Goal: Find specific page/section: Find specific page/section

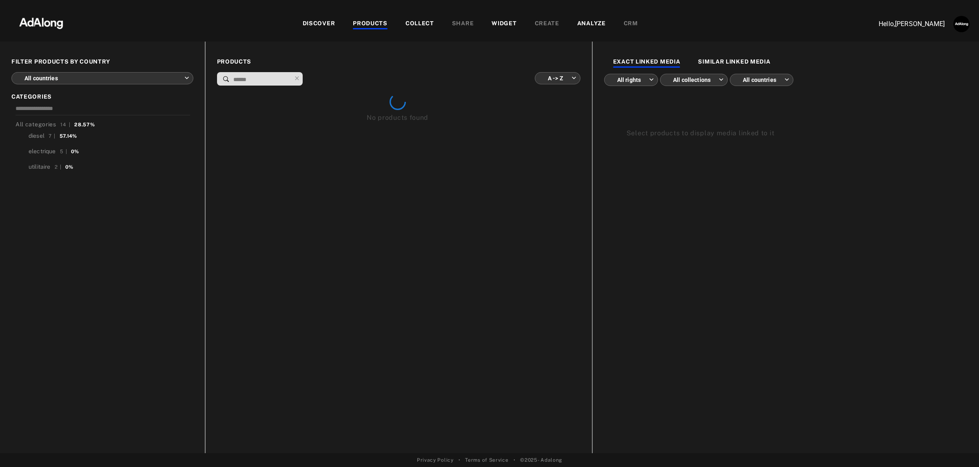
click at [183, 70] on body "DISCOVER PRODUCTS COLLECT SHARE WIDGET CREATE ANALYZE CRM Hello, [PERSON_NAME] …" at bounding box center [489, 233] width 979 height 467
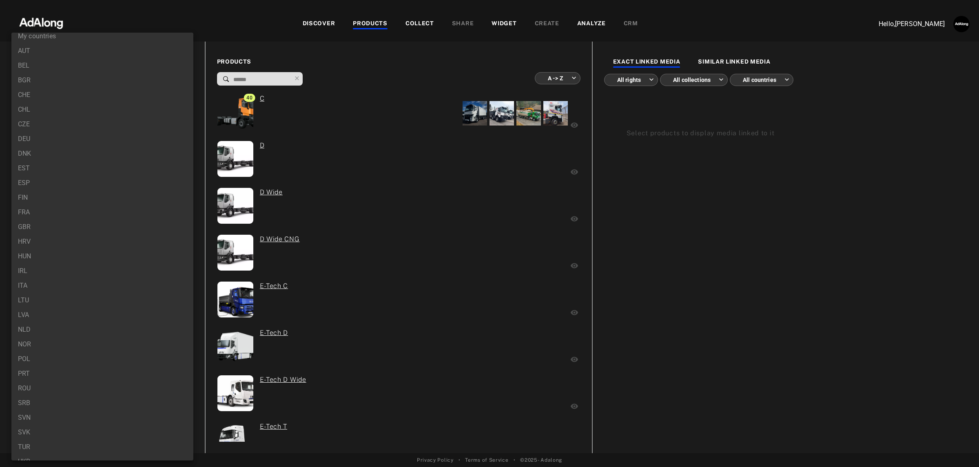
scroll to position [33, 0]
click at [105, 254] on li "IRL" at bounding box center [102, 259] width 182 height 15
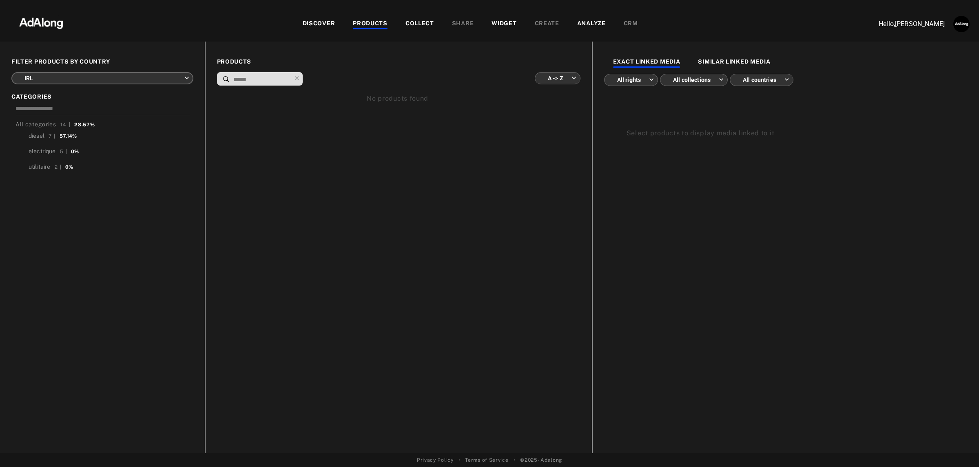
click at [174, 74] on body "DISCOVER PRODUCTS COLLECT SHARE WIDGET CREATE ANALYZE CRM Hello, [PERSON_NAME] …" at bounding box center [489, 233] width 979 height 467
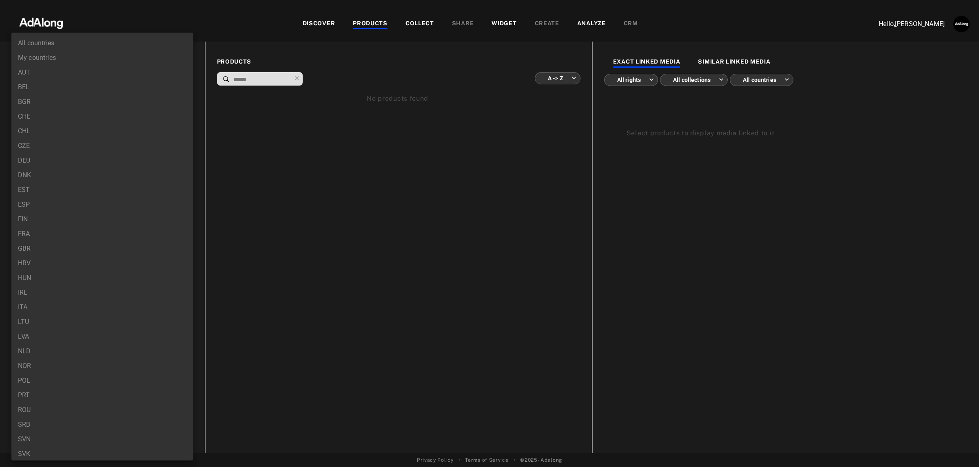
click at [135, 135] on li "CHL" at bounding box center [102, 131] width 182 height 15
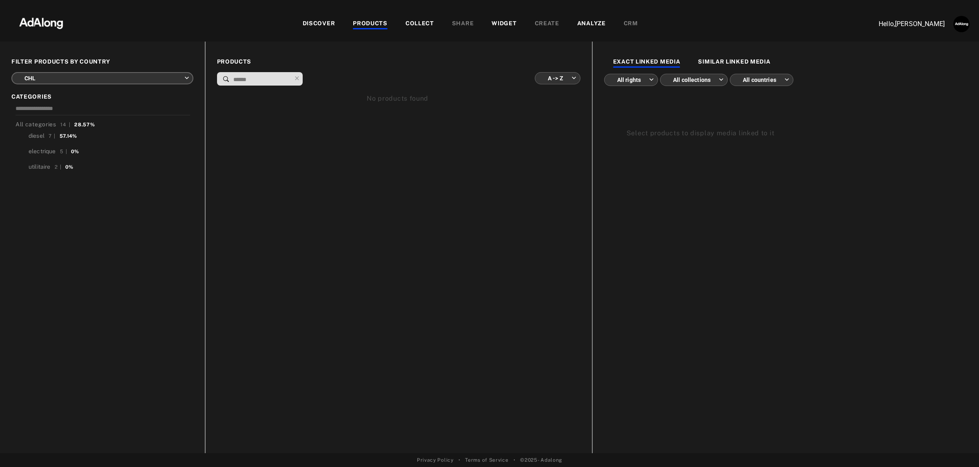
click at [158, 76] on body "DISCOVER PRODUCTS COLLECT SHARE WIDGET CREATE ANALYZE CRM Hello, [PERSON_NAME] …" at bounding box center [489, 233] width 979 height 467
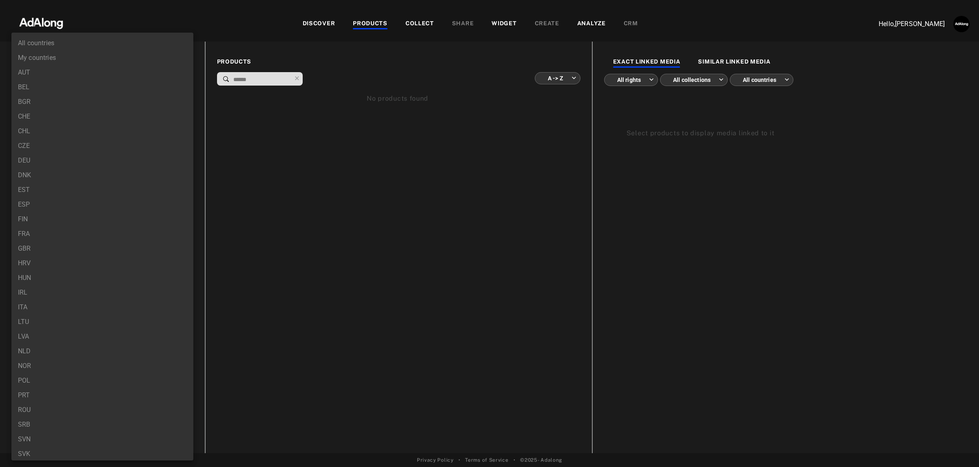
click at [109, 80] on li "BEL" at bounding box center [102, 87] width 182 height 15
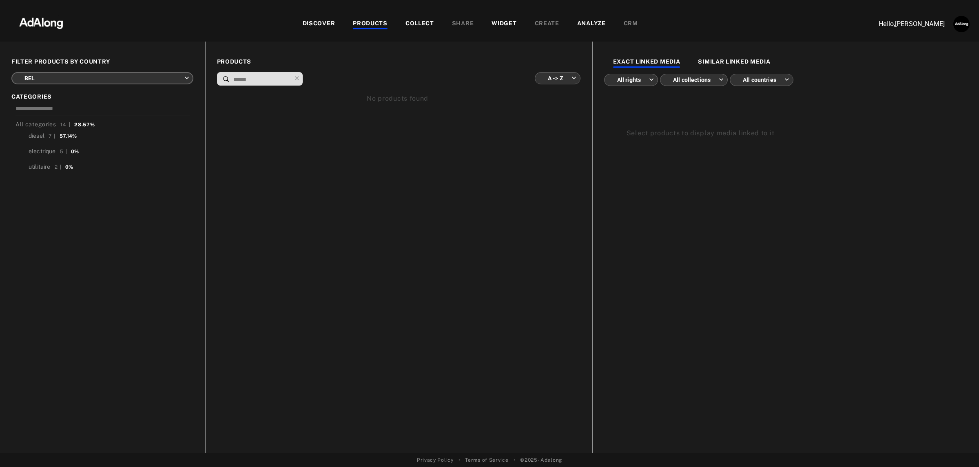
click at [115, 76] on body "DISCOVER PRODUCTS COLLECT SHARE WIDGET CREATE ANALYZE CRM Hello, [PERSON_NAME] …" at bounding box center [489, 233] width 979 height 467
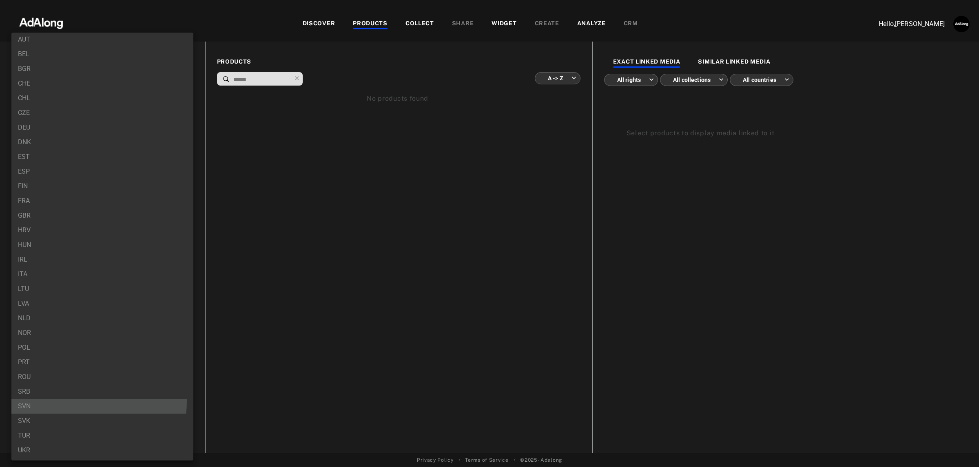
click at [74, 401] on li "SVN" at bounding box center [102, 406] width 182 height 15
click at [98, 75] on body "DISCOVER PRODUCTS COLLECT SHARE WIDGET CREATE ANALYZE CRM Hello, Léa Baty FILTE…" at bounding box center [489, 233] width 979 height 467
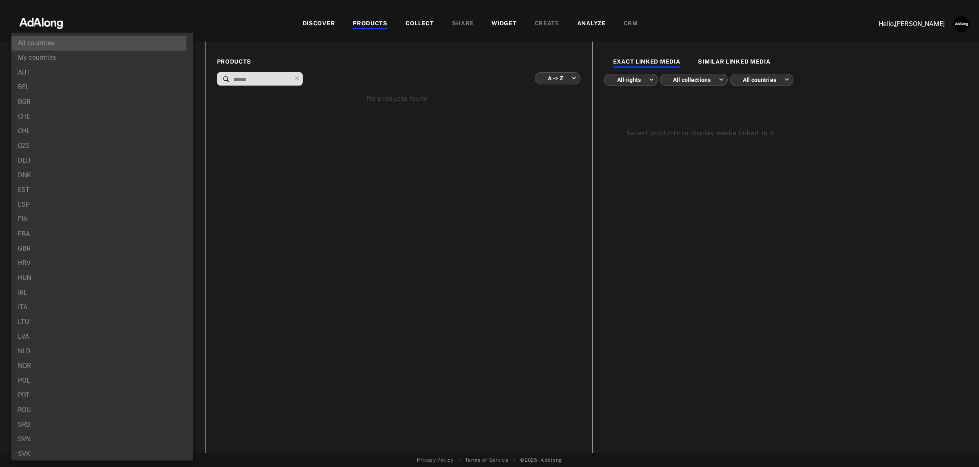
click at [74, 42] on li "All countries" at bounding box center [102, 43] width 182 height 15
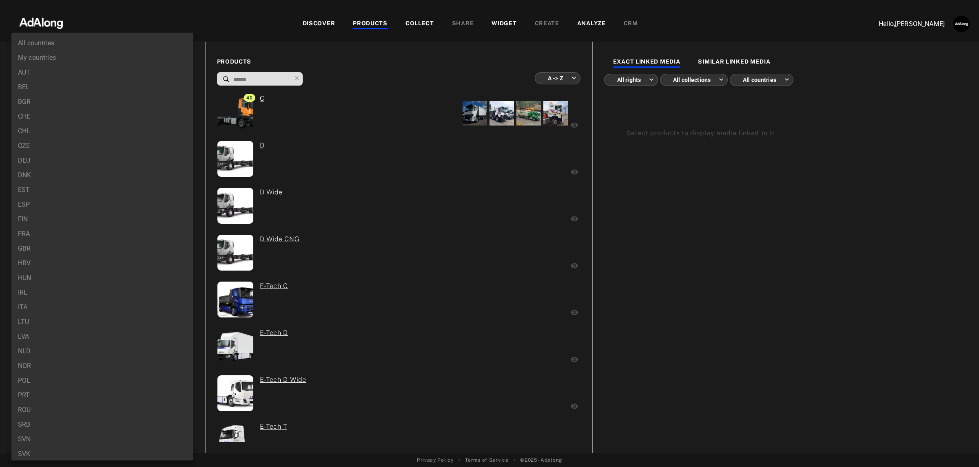
click at [168, 77] on body "DISCOVER PRODUCTS COLLECT SHARE WIDGET CREATE ANALYZE CRM Hello, Léa Baty FILTE…" at bounding box center [489, 233] width 979 height 467
click at [160, 41] on li "All countries" at bounding box center [102, 43] width 182 height 15
click at [188, 82] on body "DISCOVER PRODUCTS COLLECT SHARE WIDGET CREATE ANALYZE CRM Hello, Léa Baty FILTE…" at bounding box center [489, 233] width 979 height 467
click at [113, 205] on li "ESP" at bounding box center [102, 204] width 182 height 15
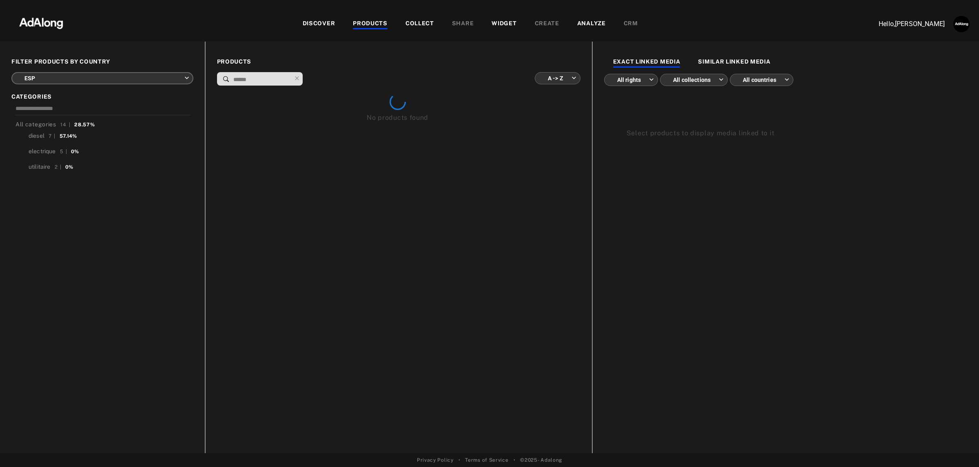
click at [180, 76] on body "DISCOVER PRODUCTS COLLECT SHARE WIDGET CREATE ANALYZE CRM Hello, Léa Baty FILTE…" at bounding box center [489, 233] width 979 height 467
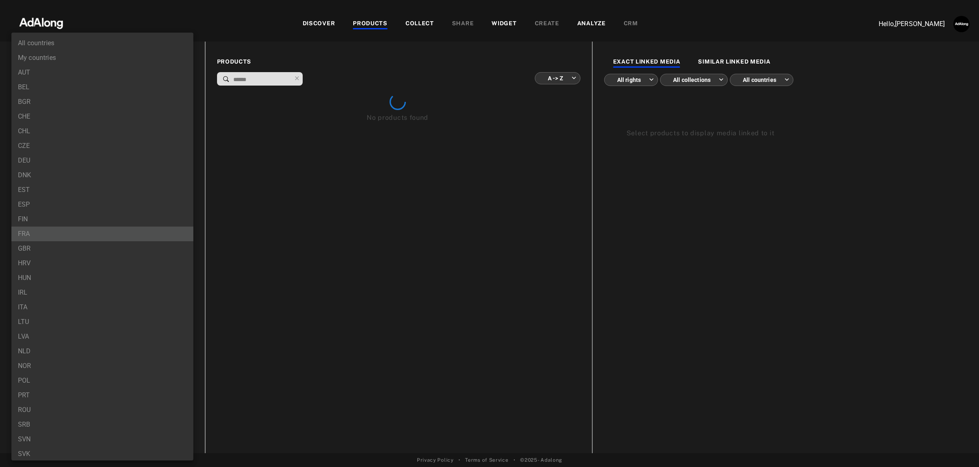
click at [104, 233] on li "FRA" at bounding box center [102, 234] width 182 height 15
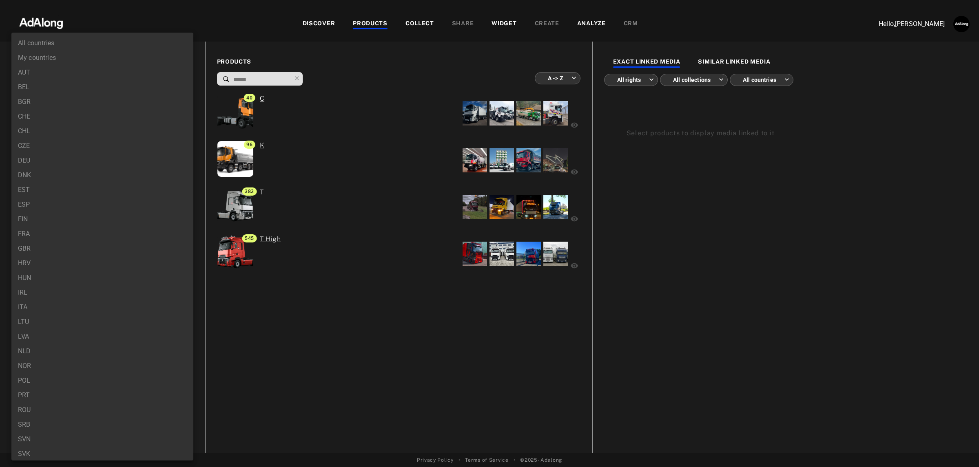
click at [109, 72] on body "DISCOVER PRODUCTS COLLECT SHARE WIDGET CREATE ANALYZE CRM Hello, [PERSON_NAME] …" at bounding box center [489, 233] width 979 height 467
click at [73, 201] on li "ESP" at bounding box center [102, 204] width 182 height 15
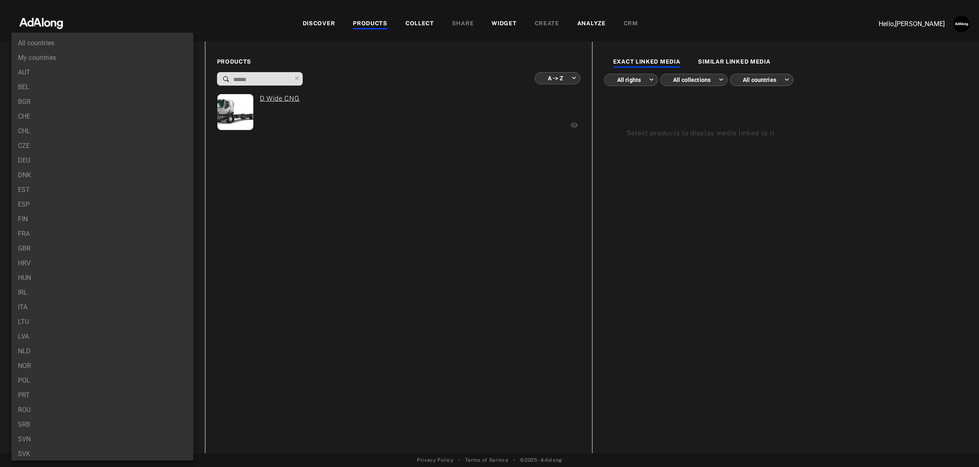
click at [111, 74] on body "DISCOVER PRODUCTS COLLECT SHARE WIDGET CREATE ANALYZE CRM Hello, Léa Baty FILTE…" at bounding box center [489, 233] width 979 height 467
click at [61, 431] on li "TUR" at bounding box center [102, 436] width 182 height 15
click at [113, 78] on body "DISCOVER PRODUCTS COLLECT SHARE WIDGET CREATE ANALYZE CRM Hello, Léa Baty FILTE…" at bounding box center [489, 233] width 979 height 467
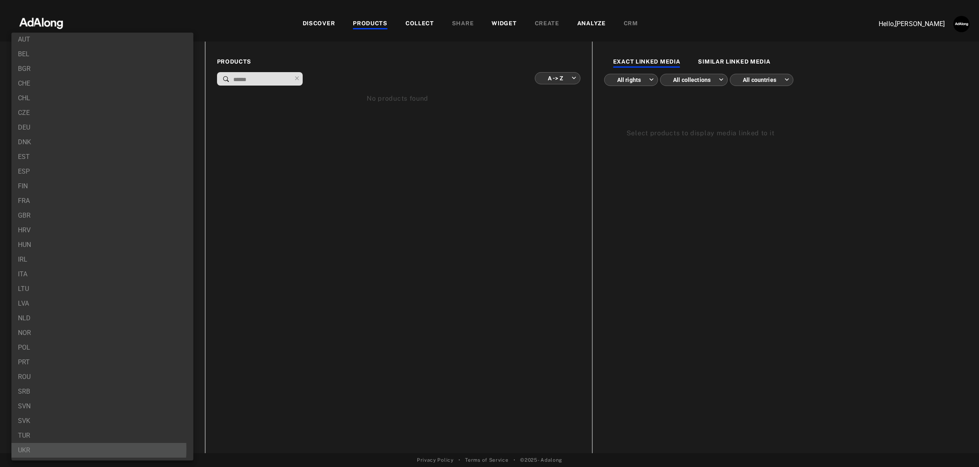
click at [57, 449] on li "UKR" at bounding box center [102, 450] width 182 height 15
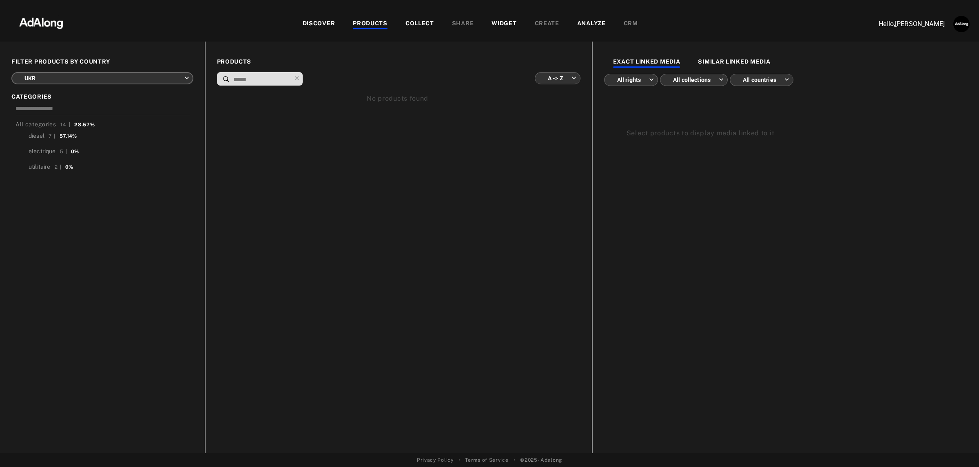
click at [82, 72] on body "DISCOVER PRODUCTS COLLECT SHARE WIDGET CREATE ANALYZE CRM Hello, Léa Baty FILTE…" at bounding box center [489, 233] width 979 height 467
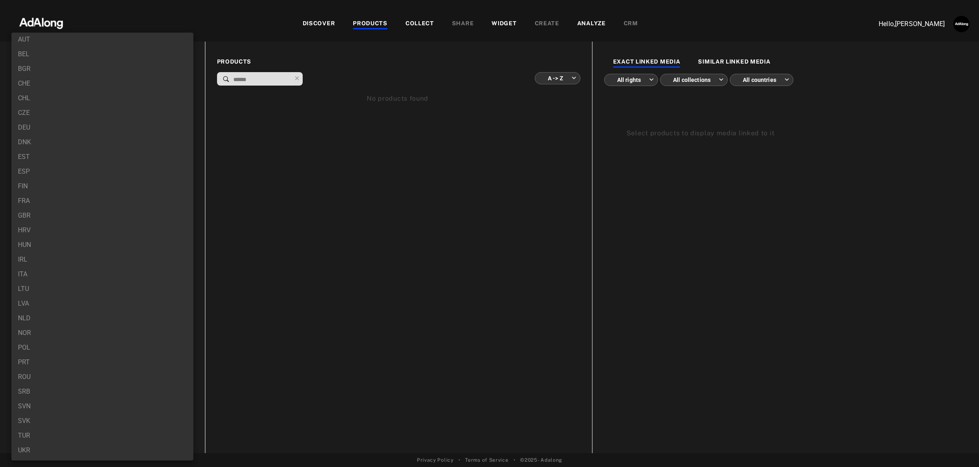
click at [67, 182] on li "FIN" at bounding box center [102, 186] width 182 height 15
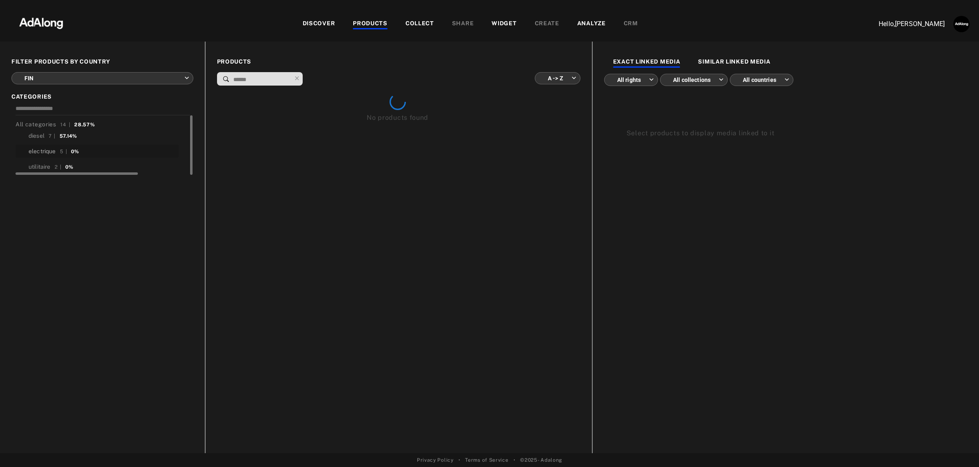
click at [47, 148] on div "electrique" at bounding box center [42, 151] width 27 height 9
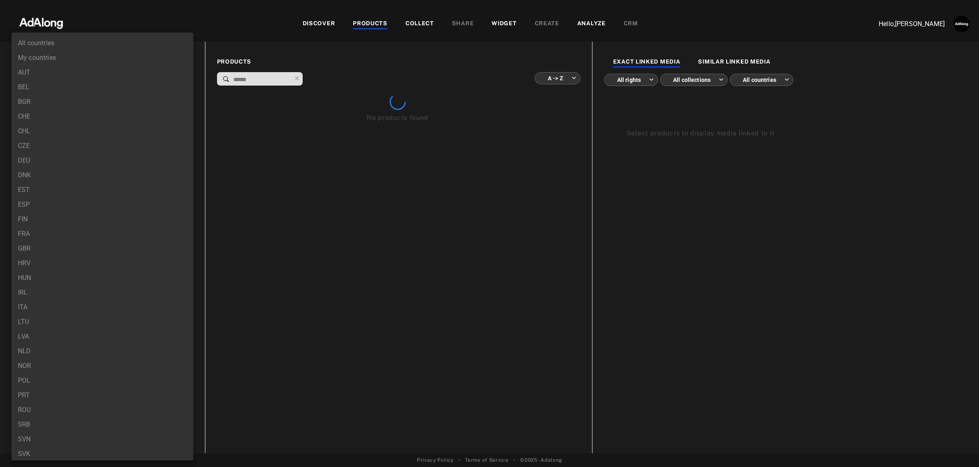
click at [106, 74] on body "DISCOVER PRODUCTS COLLECT SHARE WIDGET CREATE ANALYZE CRM Hello, Léa Baty FILTE…" at bounding box center [489, 233] width 979 height 467
click at [94, 45] on li "All countries" at bounding box center [102, 43] width 182 height 15
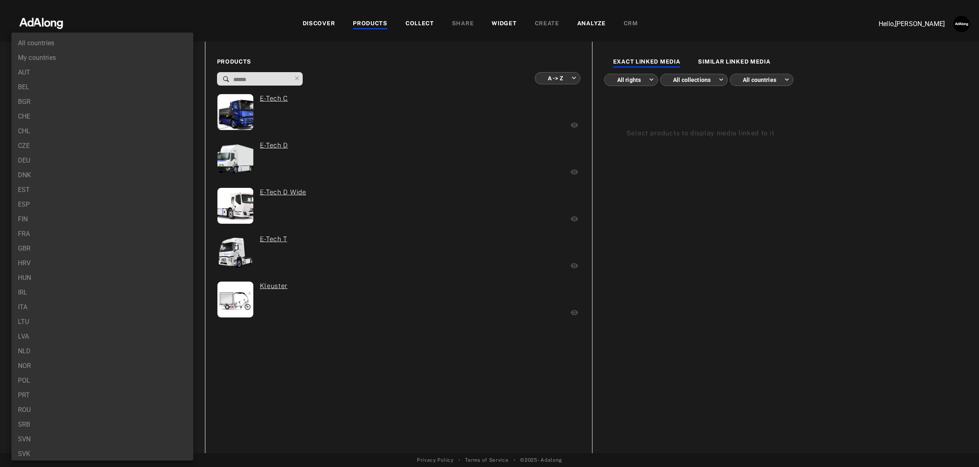
click at [86, 77] on body "DISCOVER PRODUCTS COLLECT SHARE WIDGET CREATE ANALYZE CRM Hello, Léa Baty FILTE…" at bounding box center [489, 233] width 979 height 467
click at [70, 52] on li "My countries" at bounding box center [102, 58] width 182 height 15
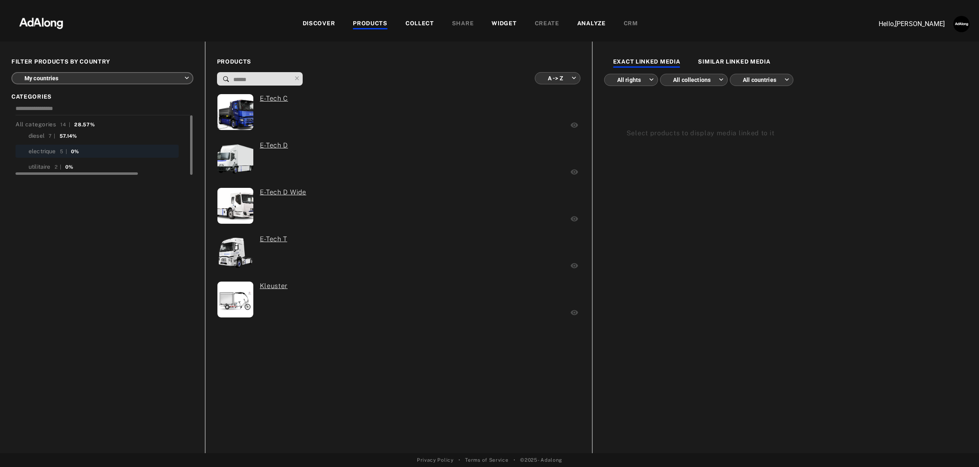
click at [80, 78] on body "**********" at bounding box center [489, 233] width 979 height 467
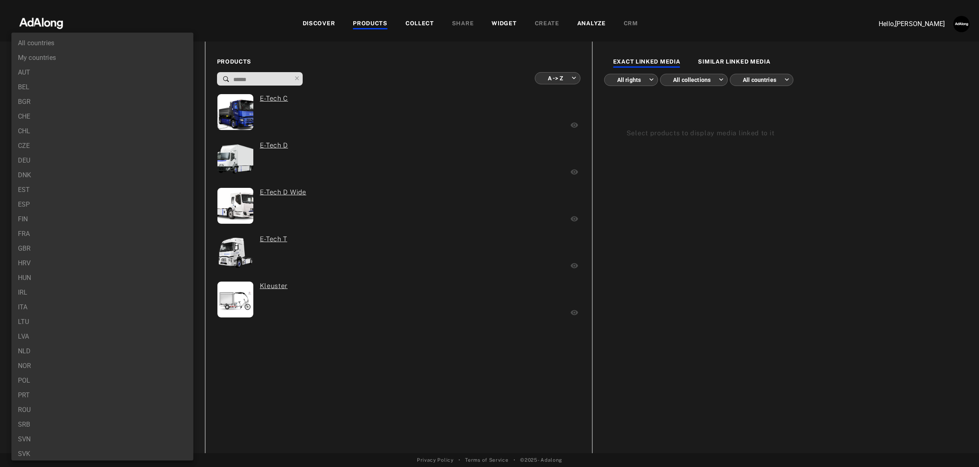
click at [69, 38] on li "All countries" at bounding box center [102, 43] width 182 height 15
type input "***"
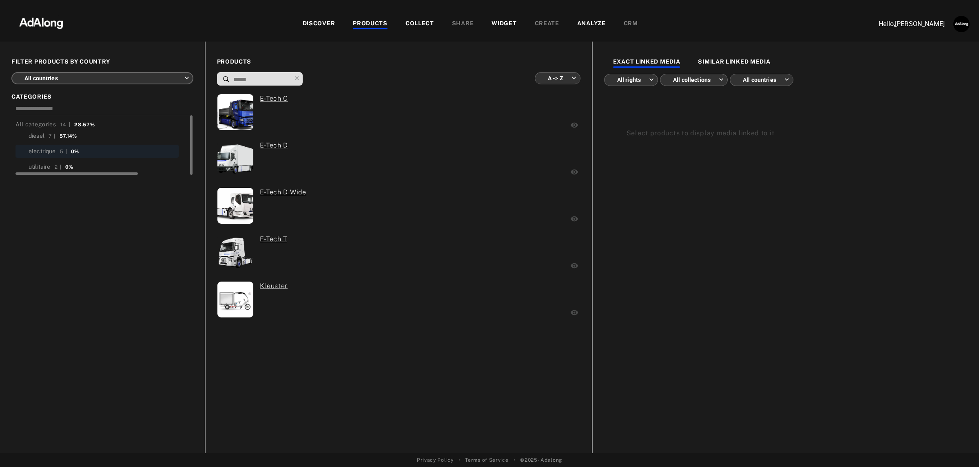
click at [368, 17] on div "DISCOVER PRODUCTS COLLECT SHARE WIDGET CREATE ANALYZE CRM" at bounding box center [470, 23] width 786 height 27
click at [368, 19] on div "PRODUCTS" at bounding box center [370, 24] width 35 height 10
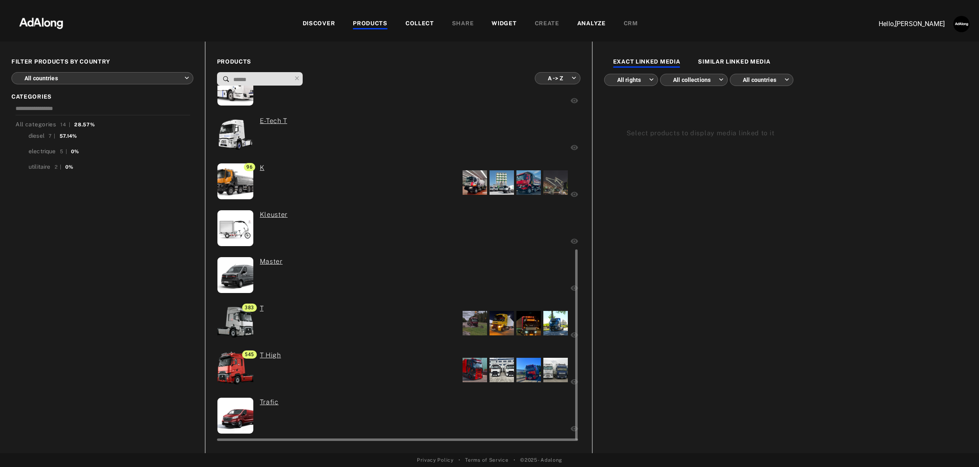
scroll to position [308, 0]
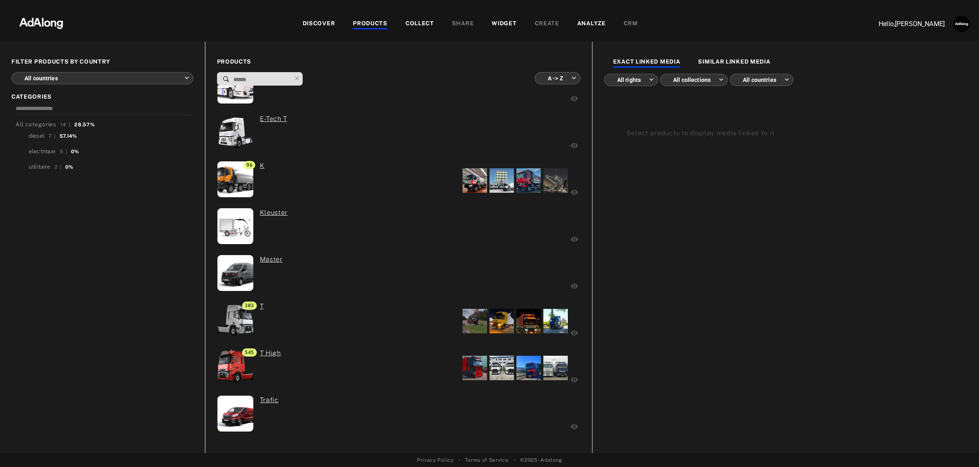
click at [117, 75] on body "DISCOVER PRODUCTS COLLECT SHARE WIDGET CREATE ANALYZE CRM Hello, Léa Baty FILTE…" at bounding box center [489, 233] width 979 height 467
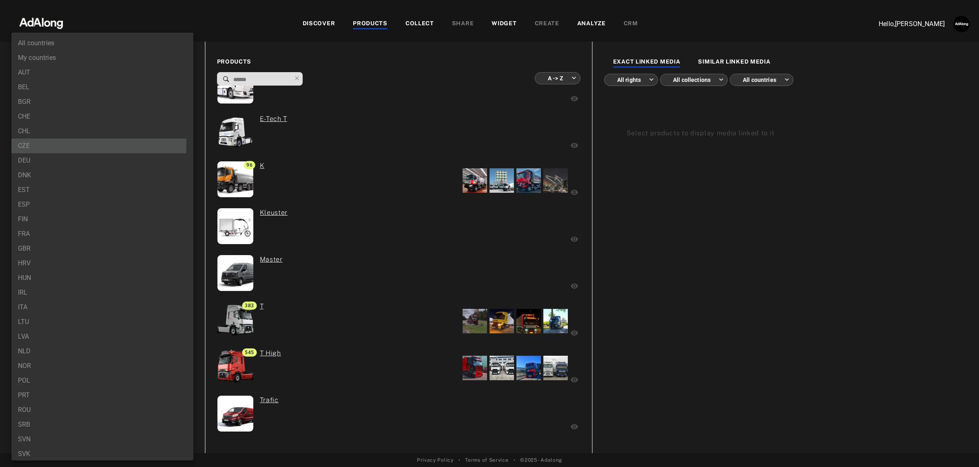
click at [39, 144] on li "CZE" at bounding box center [102, 146] width 182 height 15
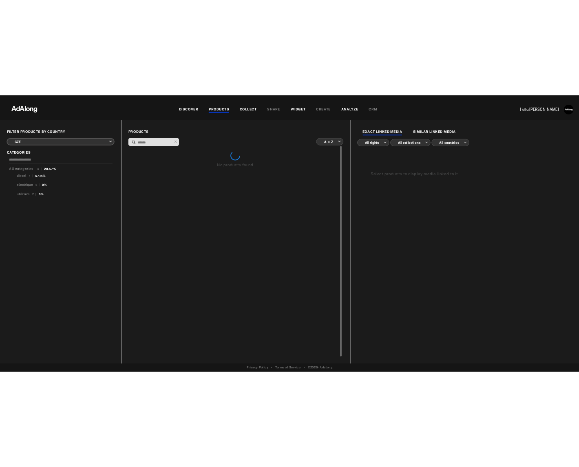
scroll to position [0, 0]
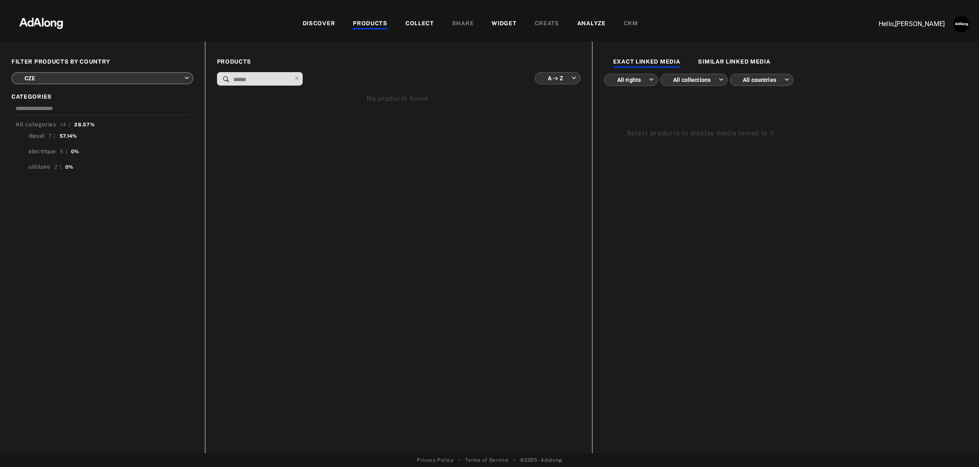
click at [69, 78] on body "DISCOVER PRODUCTS COLLECT SHARE WIDGET CREATE ANALYZE CRM Hello, Léa Baty FILTE…" at bounding box center [489, 233] width 979 height 467
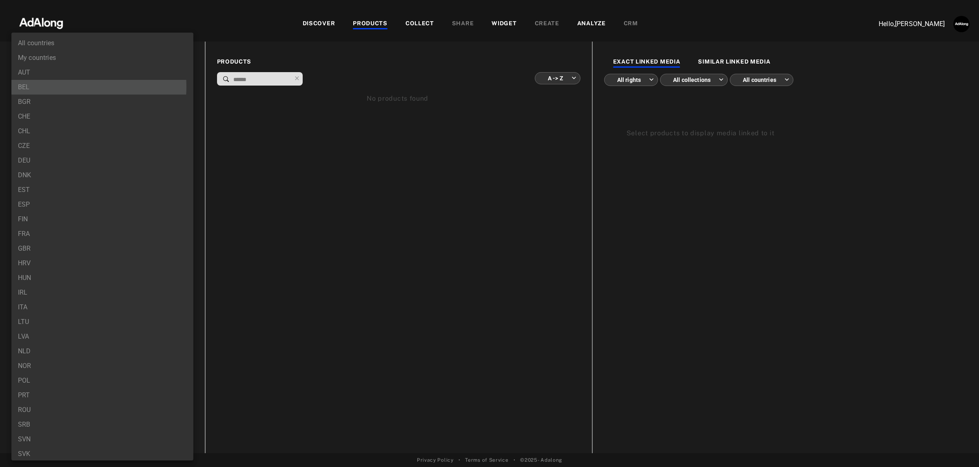
click at [68, 87] on li "BEL" at bounding box center [102, 87] width 182 height 15
type input "***"
click at [66, 80] on body "DISCOVER PRODUCTS COLLECT SHARE WIDGET CREATE ANALYZE CRM Hello, Léa Baty FILTE…" at bounding box center [489, 233] width 979 height 467
click at [943, 213] on div at bounding box center [489, 233] width 979 height 467
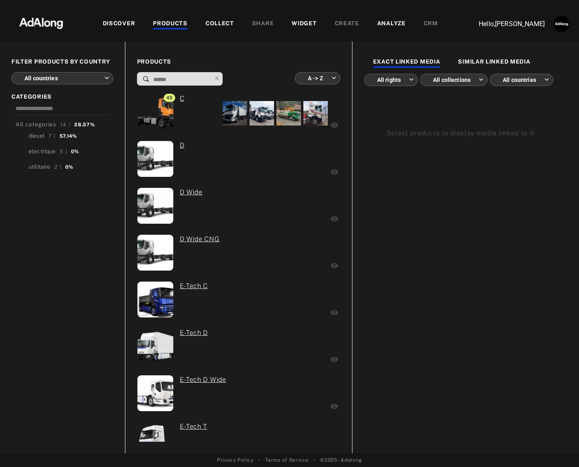
click at [89, 77] on body "DISCOVER PRODUCTS COLLECT SHARE WIDGET CREATE ANALYZE CRM Hello, [PERSON_NAME] …" at bounding box center [289, 233] width 579 height 467
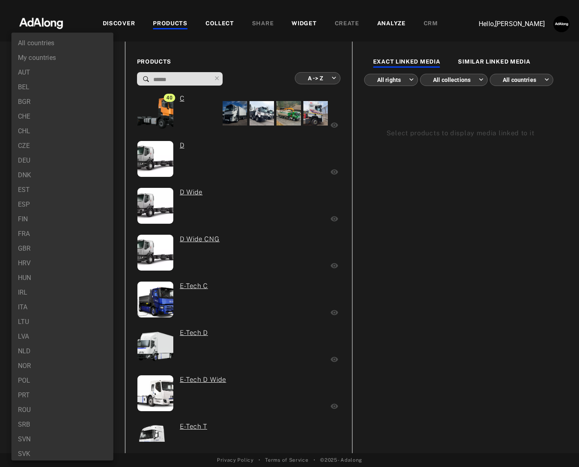
click at [64, 87] on li "BEL" at bounding box center [62, 87] width 102 height 15
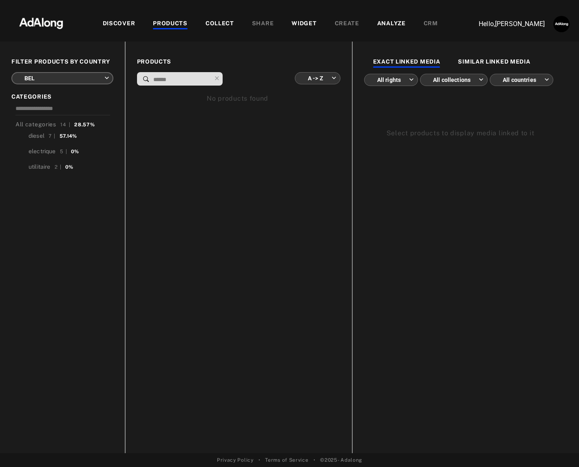
click at [62, 82] on body "DISCOVER PRODUCTS COLLECT SHARE WIDGET CREATE ANALYZE CRM Hello, [PERSON_NAME] …" at bounding box center [289, 233] width 579 height 467
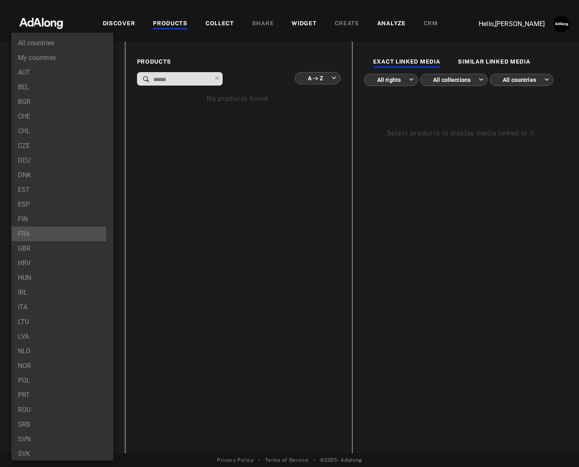
click at [40, 235] on li "FRA" at bounding box center [62, 234] width 102 height 15
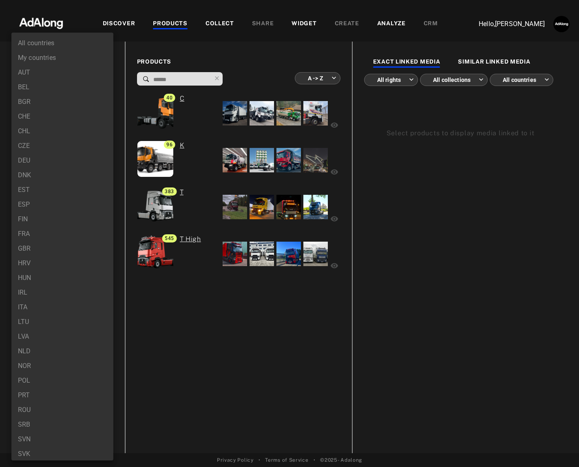
click at [89, 73] on body "DISCOVER PRODUCTS COLLECT SHARE WIDGET CREATE ANALYZE CRM Hello, [PERSON_NAME] …" at bounding box center [289, 233] width 579 height 467
click at [48, 379] on li "POL" at bounding box center [62, 381] width 102 height 15
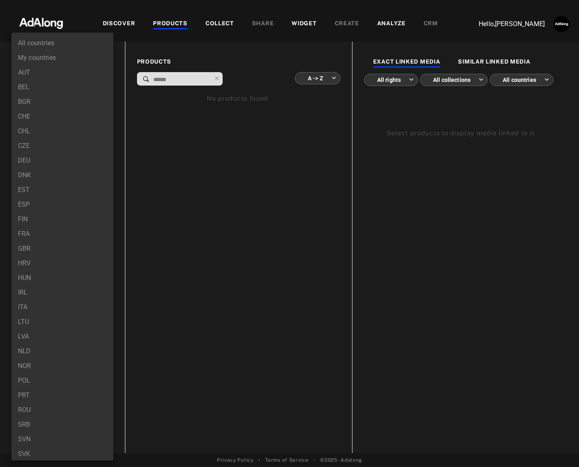
click at [86, 80] on body "DISCOVER PRODUCTS COLLECT SHARE WIDGET CREATE ANALYZE CRM Hello, [PERSON_NAME] …" at bounding box center [289, 233] width 579 height 467
click at [58, 420] on li "SVK" at bounding box center [62, 421] width 102 height 15
click at [105, 83] on body "DISCOVER PRODUCTS COLLECT SHARE WIDGET CREATE ANALYZE CRM Hello, [PERSON_NAME] …" at bounding box center [289, 233] width 579 height 467
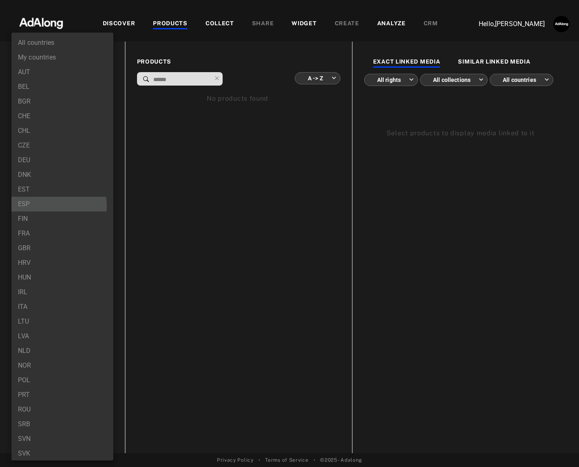
click at [57, 205] on li "ESP" at bounding box center [62, 204] width 102 height 15
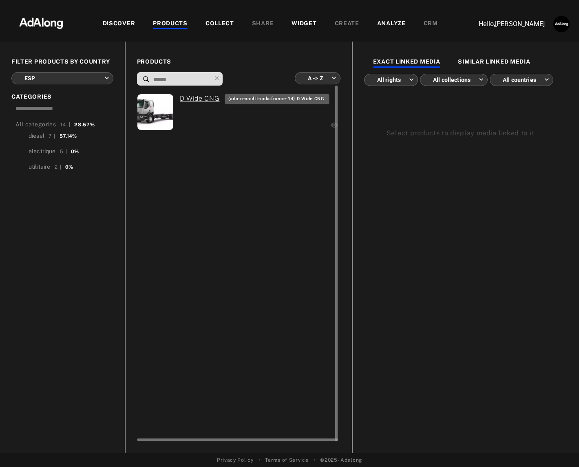
click at [203, 96] on link "D Wide CNG" at bounding box center [200, 99] width 40 height 10
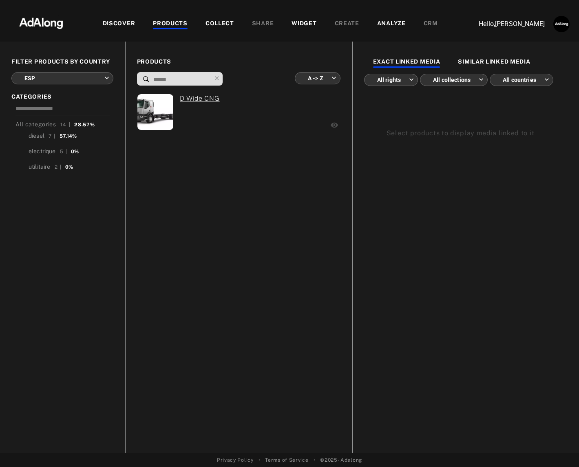
click at [235, 51] on div "PRODUCTS A -> Z ******** ​ D Wide CNG" at bounding box center [238, 248] width 227 height 412
click at [70, 72] on body "DISCOVER PRODUCTS COLLECT SHARE WIDGET CREATE ANALYZE CRM Hello, [PERSON_NAME] …" at bounding box center [289, 233] width 579 height 467
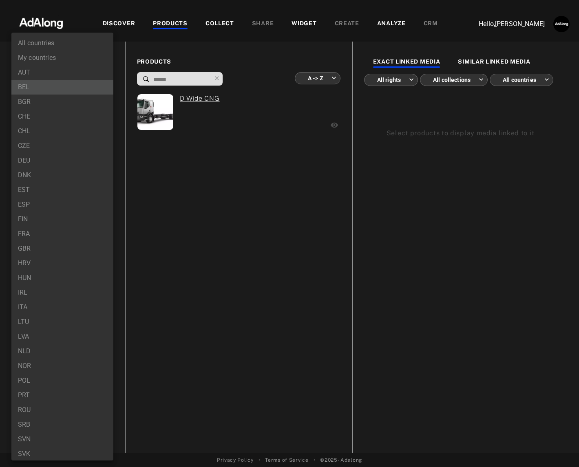
click at [70, 81] on li "BEL" at bounding box center [62, 87] width 102 height 15
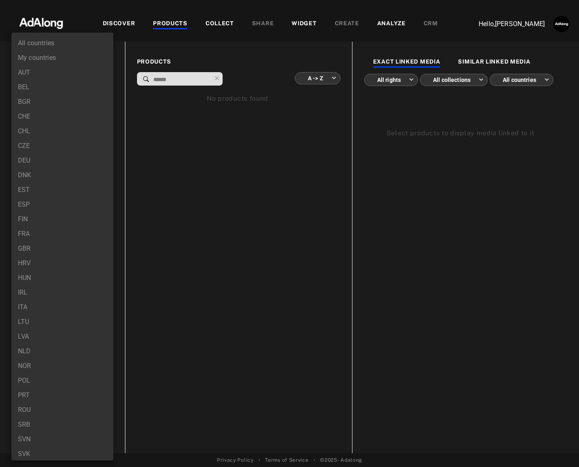
click at [103, 75] on body "DISCOVER PRODUCTS COLLECT SHARE WIDGET CREATE ANALYZE CRM Hello, [PERSON_NAME] …" at bounding box center [289, 233] width 579 height 467
click at [78, 42] on li "All countries" at bounding box center [62, 43] width 102 height 15
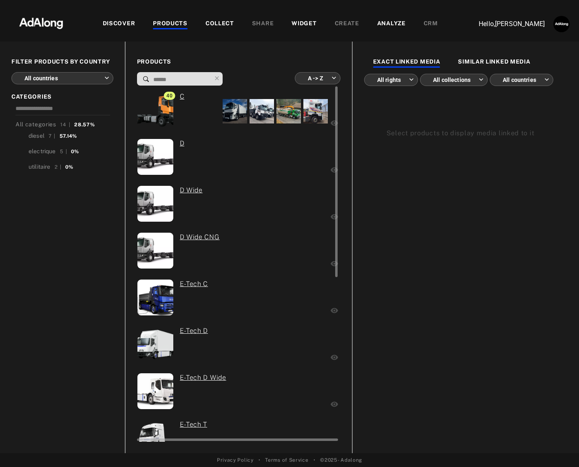
scroll to position [0, 0]
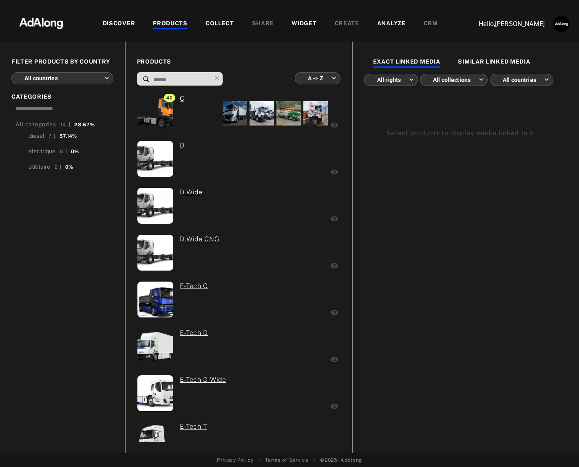
click at [59, 69] on body "DISCOVER PRODUCTS COLLECT SHARE WIDGET CREATE ANALYZE CRM Hello, [PERSON_NAME] …" at bounding box center [289, 233] width 579 height 467
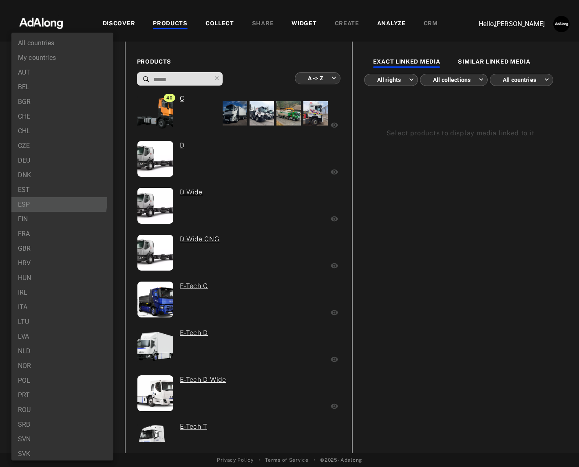
click at [50, 201] on li "ESP" at bounding box center [62, 204] width 102 height 15
type input "***"
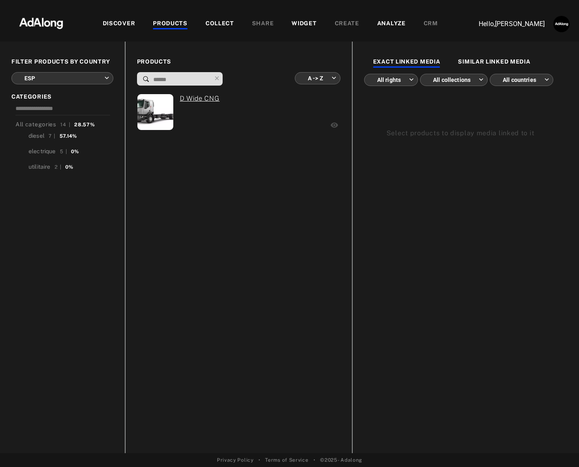
click at [42, 72] on body "DISCOVER PRODUCTS COLLECT SHARE WIDGET CREATE ANALYZE CRM Hello, [PERSON_NAME] …" at bounding box center [289, 233] width 579 height 467
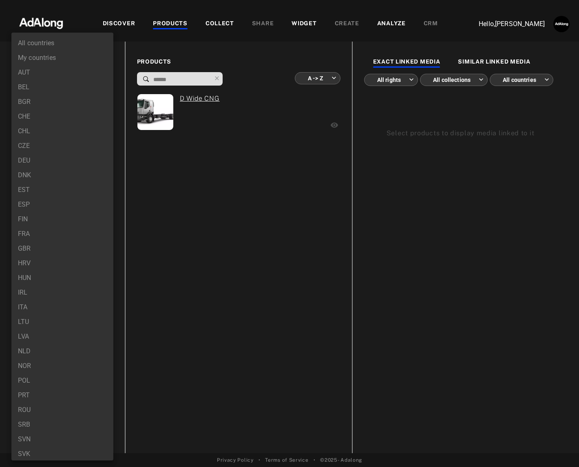
click at [301, 20] on div at bounding box center [289, 233] width 579 height 467
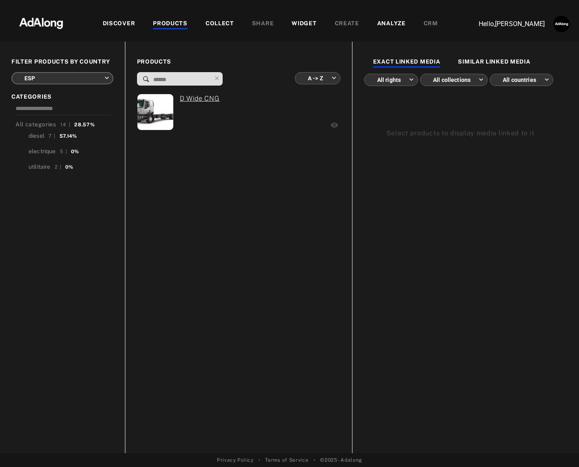
click at [304, 26] on div "WIDGET" at bounding box center [304, 24] width 25 height 10
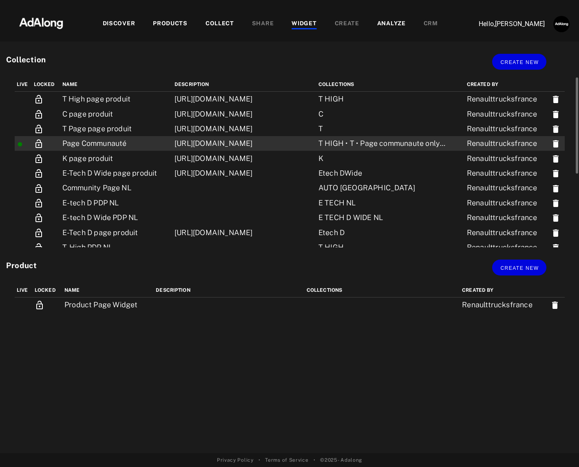
click at [173, 149] on td "[URL][DOMAIN_NAME]" at bounding box center [245, 143] width 144 height 15
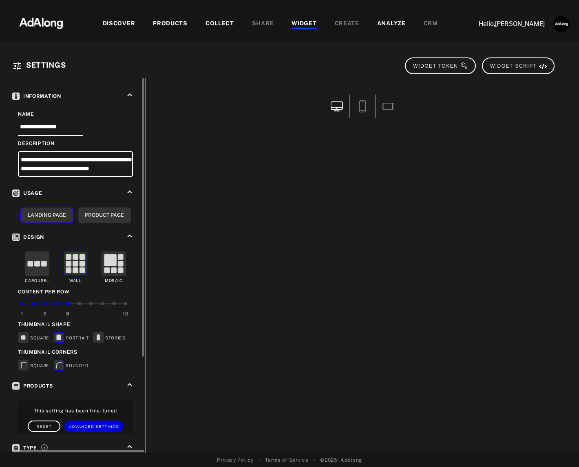
scroll to position [144, 0]
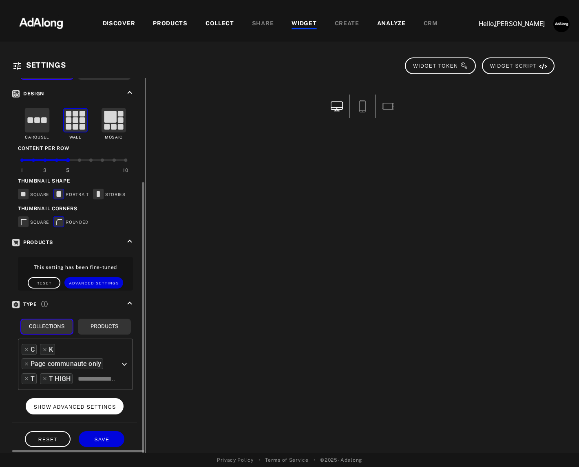
click at [94, 405] on span "SHOW ADVANCED SETTINGS" at bounding box center [75, 408] width 82 height 6
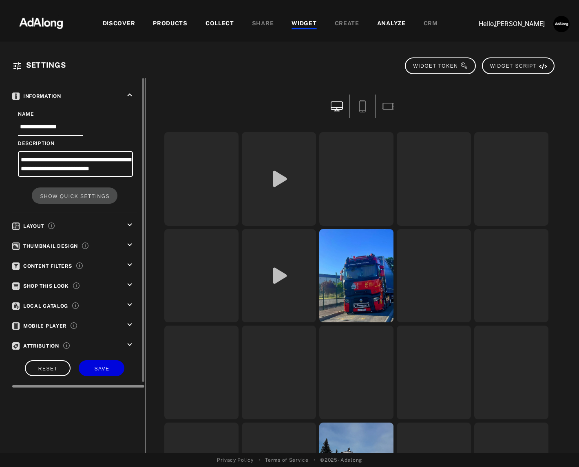
scroll to position [0, 0]
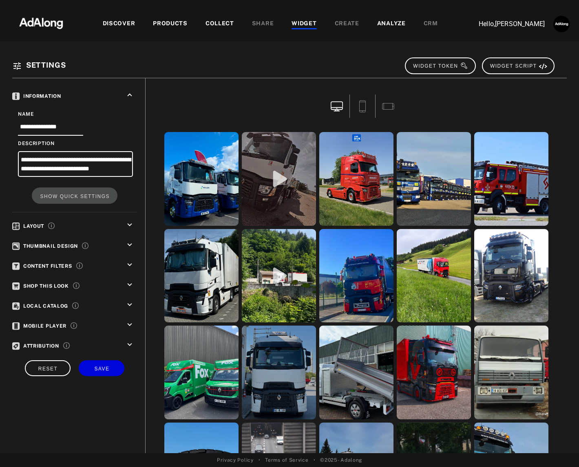
click at [129, 302] on icon "keyboard_arrow_down" at bounding box center [129, 305] width 9 height 9
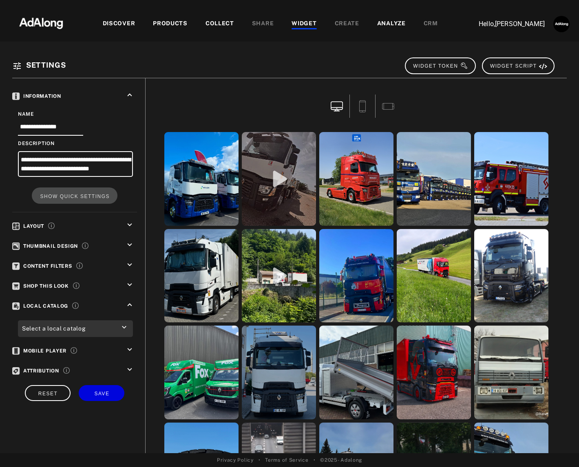
click at [125, 329] on div "Select a local catalog" at bounding box center [75, 329] width 115 height 17
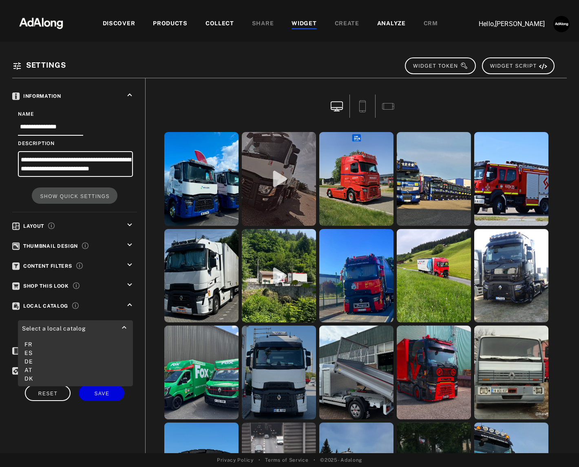
click at [105, 321] on div "Select a local catalog" at bounding box center [75, 329] width 115 height 17
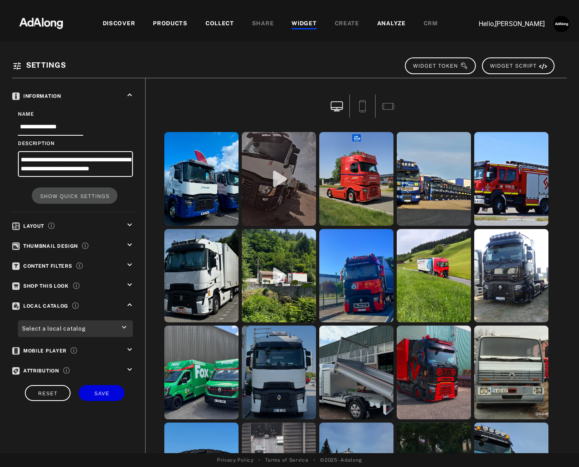
click at [173, 29] on div "DISCOVER PRODUCTS COLLECT SHARE WIDGET CREATE ANALYZE CRM" at bounding box center [270, 23] width 386 height 27
click at [174, 24] on div "PRODUCTS" at bounding box center [170, 24] width 35 height 10
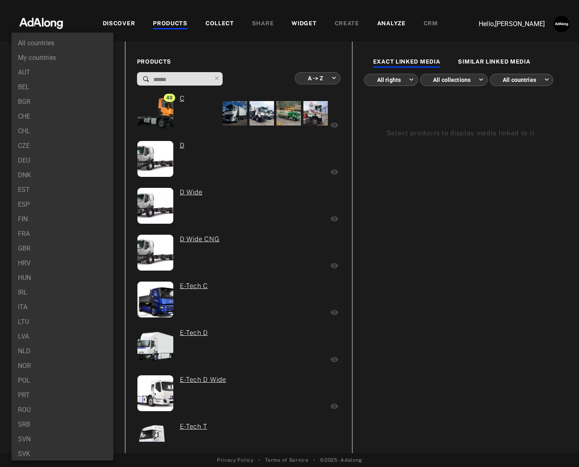
click at [92, 74] on body "DISCOVER PRODUCTS COLLECT SHARE WIDGET CREATE ANALYZE CRM Hello, [PERSON_NAME] …" at bounding box center [289, 233] width 579 height 467
click at [53, 175] on li "DNK" at bounding box center [62, 175] width 102 height 15
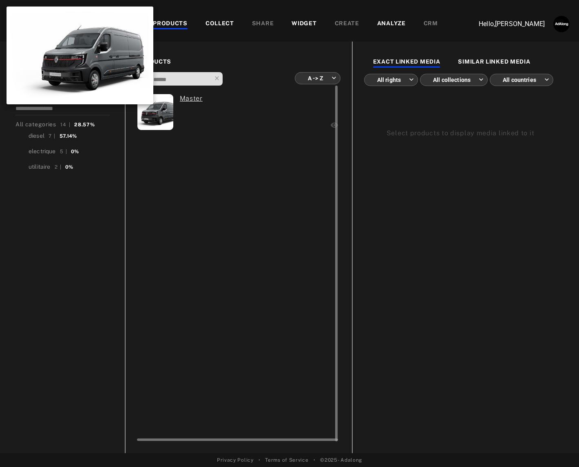
click at [157, 111] on img at bounding box center [155, 112] width 54 height 36
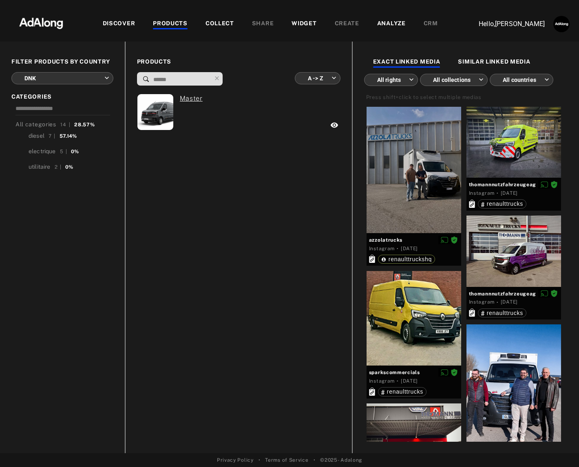
click at [184, 24] on div "PRODUCTS" at bounding box center [170, 24] width 35 height 10
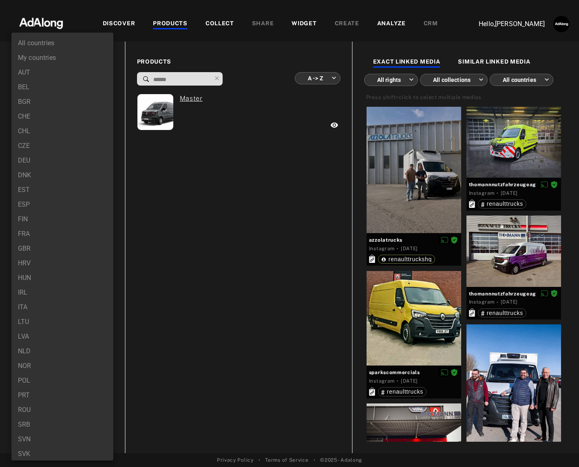
click at [72, 81] on body "DISCOVER PRODUCTS COLLECT SHARE WIDGET CREATE ANALYZE CRM Hello, [PERSON_NAME] …" at bounding box center [289, 233] width 579 height 467
click at [37, 233] on li "FRA" at bounding box center [62, 234] width 102 height 15
type input "***"
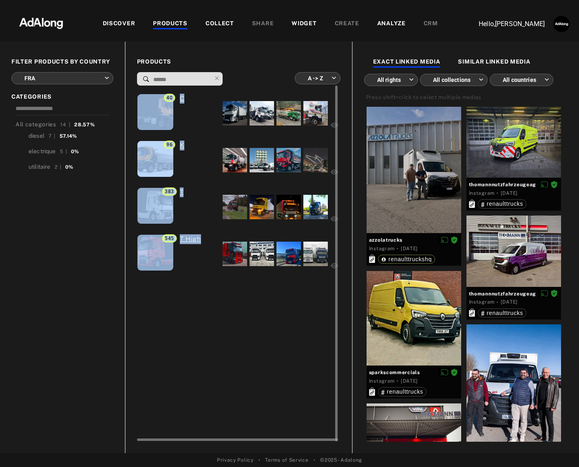
drag, startPoint x: 255, startPoint y: 339, endPoint x: 156, endPoint y: 91, distance: 267.7
click at [156, 91] on div "40 C 96 K 383 T 545 T High" at bounding box center [238, 264] width 202 height 357
